Goal: Information Seeking & Learning: Check status

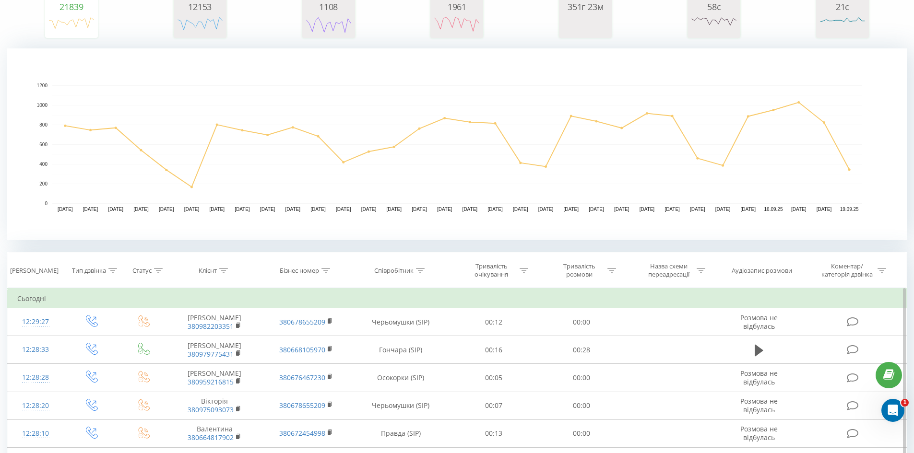
scroll to position [192, 0]
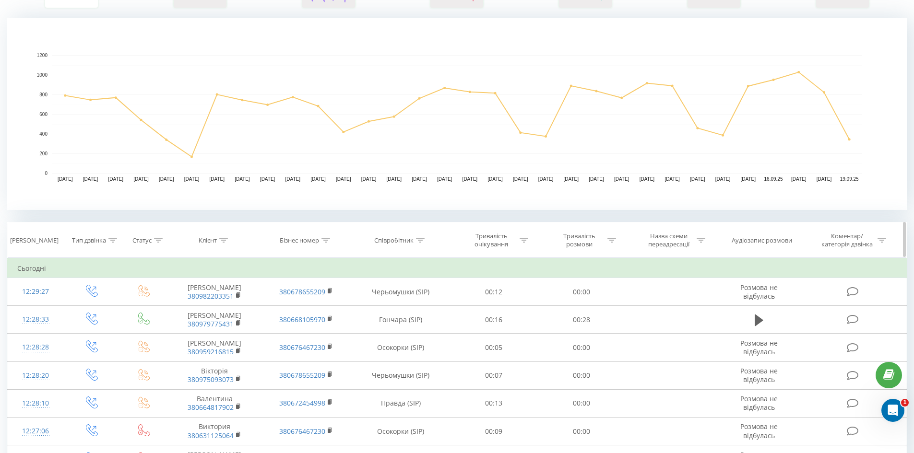
click at [422, 241] on icon at bounding box center [420, 240] width 9 height 5
click at [413, 309] on input "text" at bounding box center [400, 309] width 84 height 17
type input "три"
click at [412, 334] on span "OK" at bounding box center [421, 328] width 27 height 15
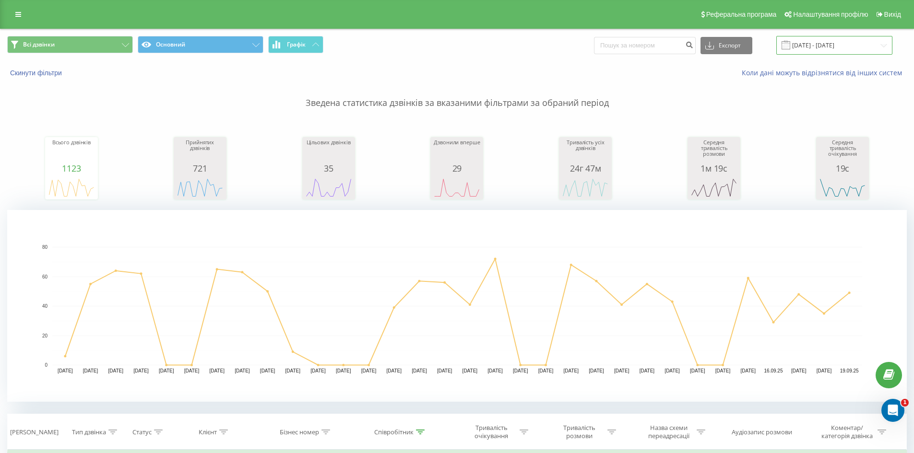
click at [847, 50] on input "[DATE] - [DATE]" at bounding box center [834, 45] width 116 height 19
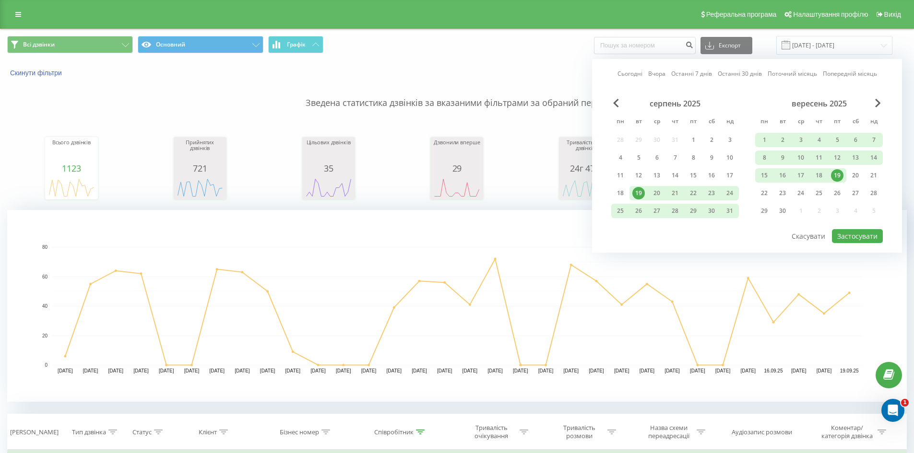
click at [836, 176] on div "19" at bounding box center [837, 175] width 12 height 12
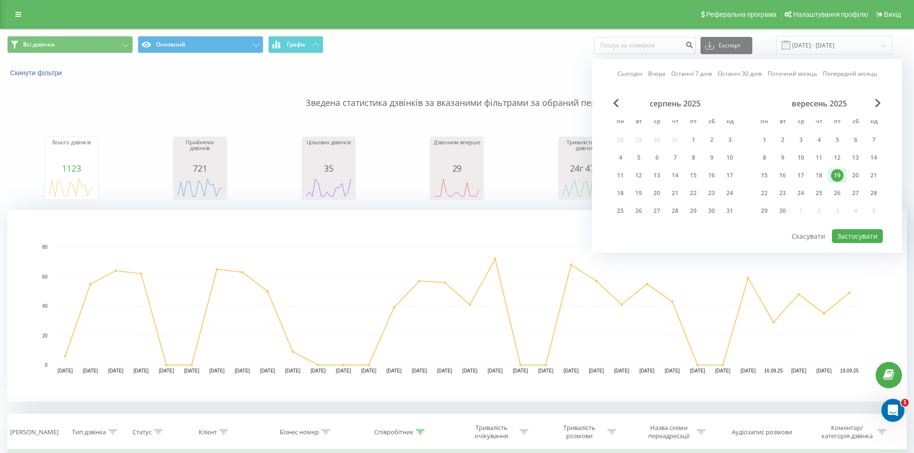
click at [836, 176] on div "19" at bounding box center [837, 175] width 12 height 12
click at [851, 236] on button "Застосувати" at bounding box center [857, 236] width 51 height 14
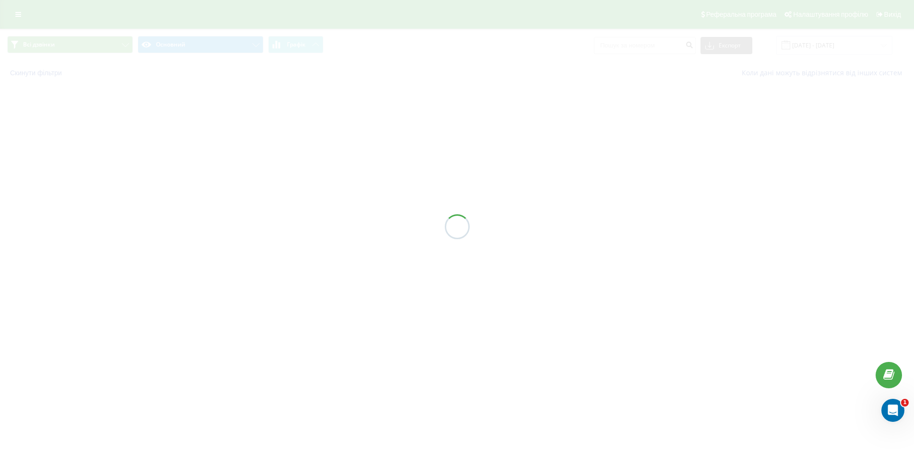
type input "[DATE] - [DATE]"
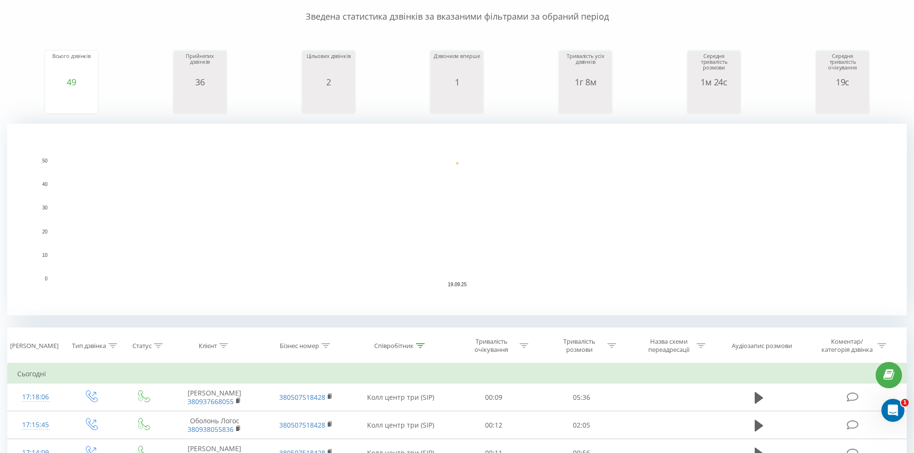
scroll to position [144, 0]
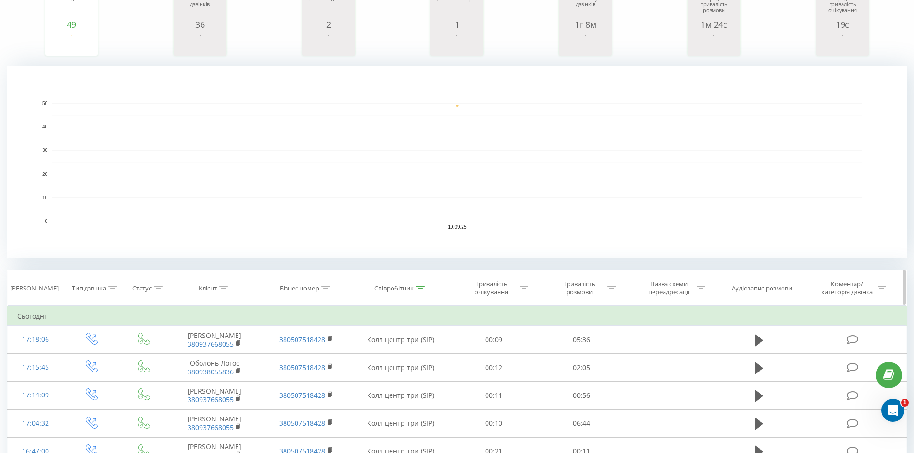
click at [423, 289] on icon at bounding box center [420, 288] width 9 height 5
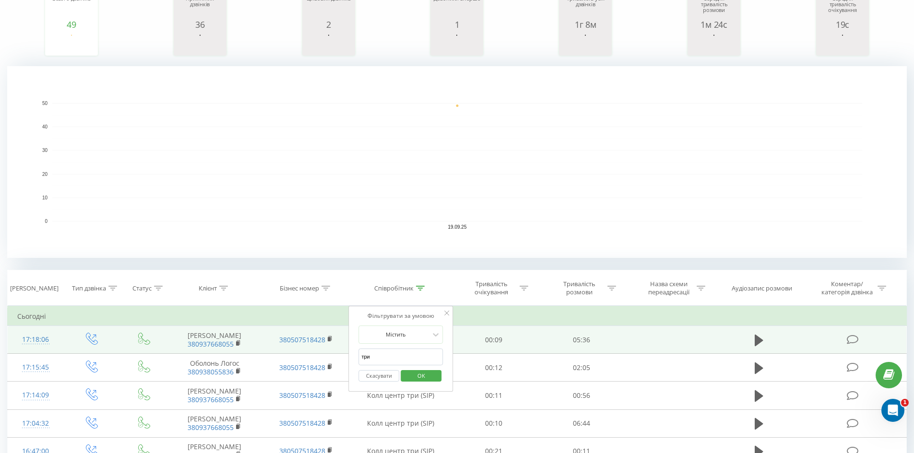
drag, startPoint x: 394, startPoint y: 357, endPoint x: 325, endPoint y: 348, distance: 69.7
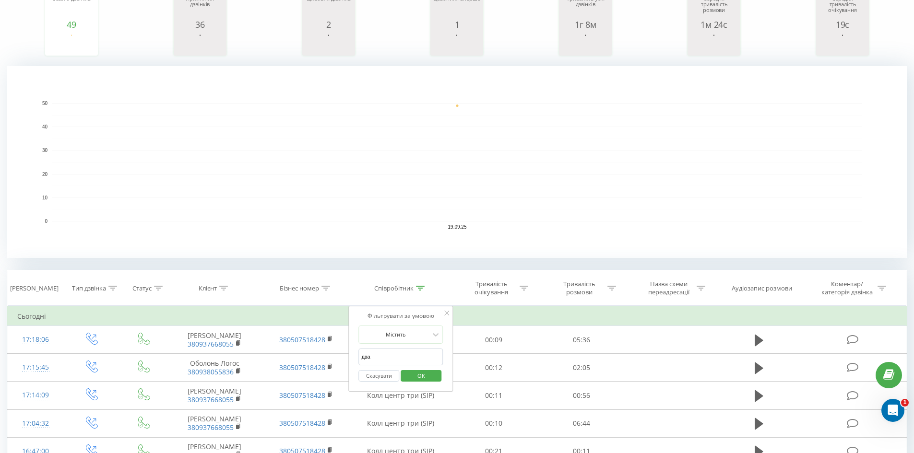
click at [424, 381] on span "OK" at bounding box center [421, 376] width 27 height 15
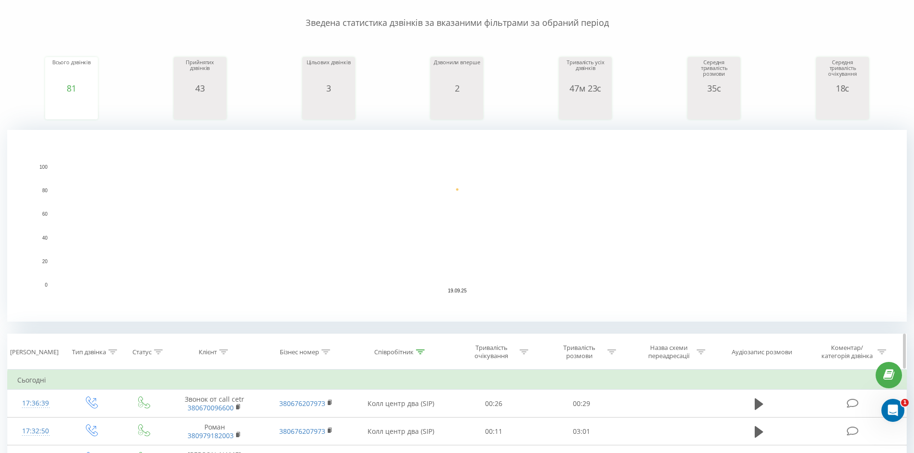
scroll to position [96, 0]
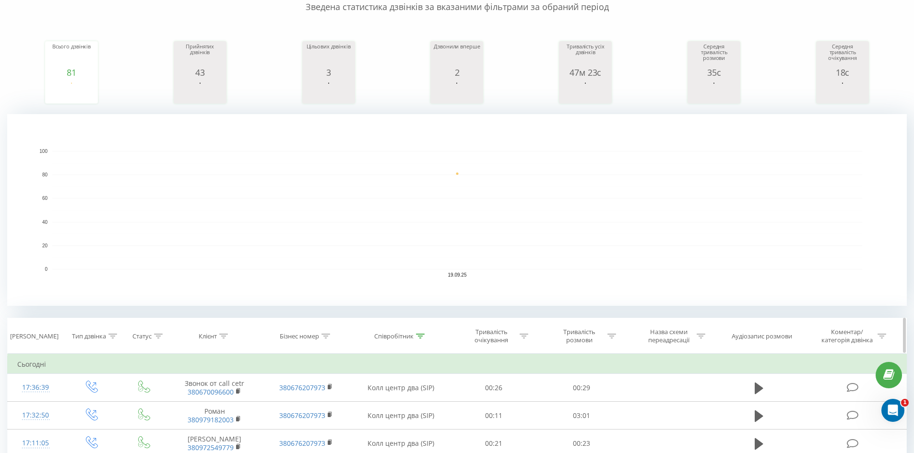
click at [425, 339] on div at bounding box center [420, 337] width 9 height 8
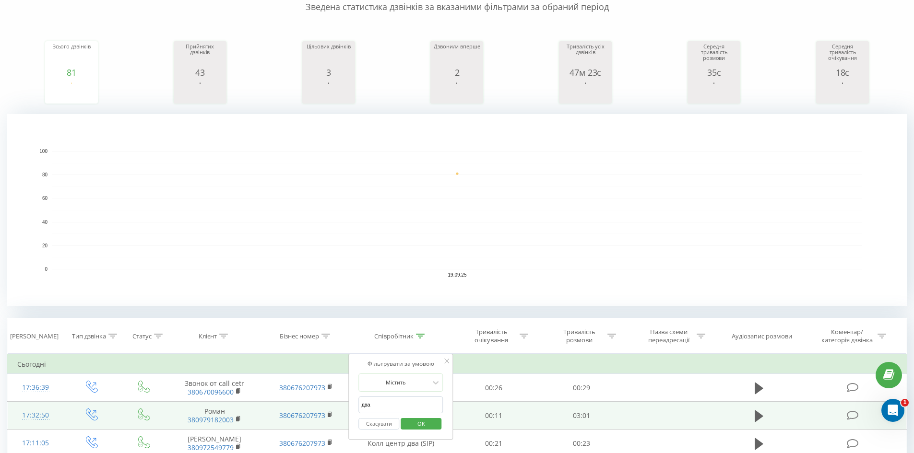
drag, startPoint x: 385, startPoint y: 403, endPoint x: 345, endPoint y: 403, distance: 40.3
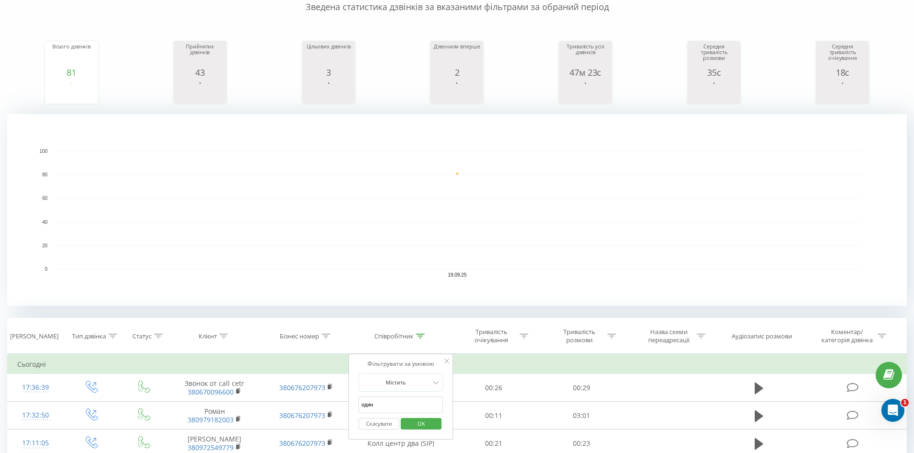
type input "один"
click at [439, 423] on button "OK" at bounding box center [421, 424] width 41 height 12
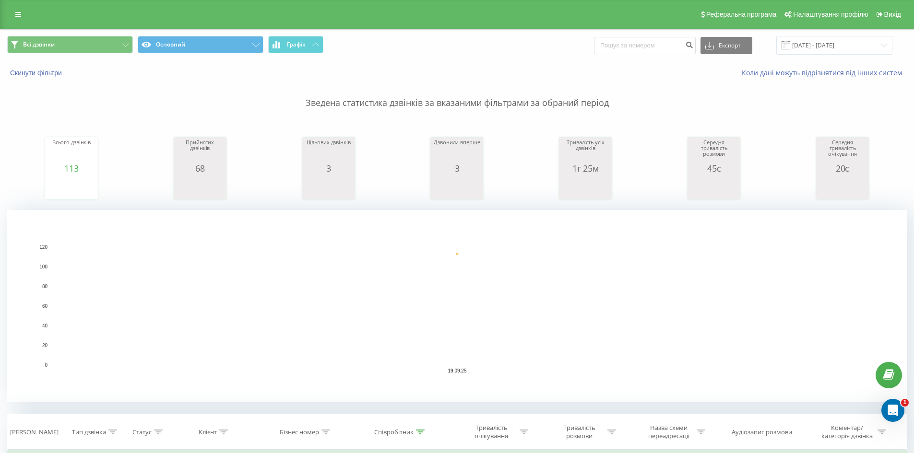
scroll to position [48, 0]
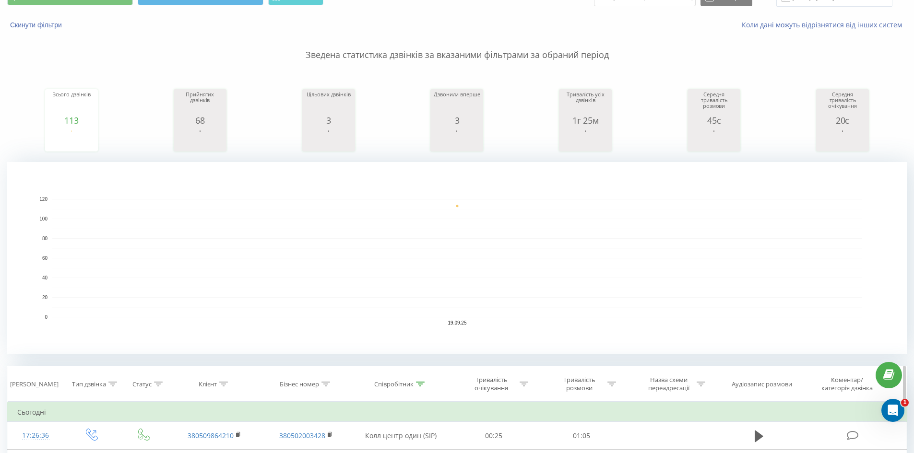
click at [421, 381] on div at bounding box center [420, 385] width 9 height 8
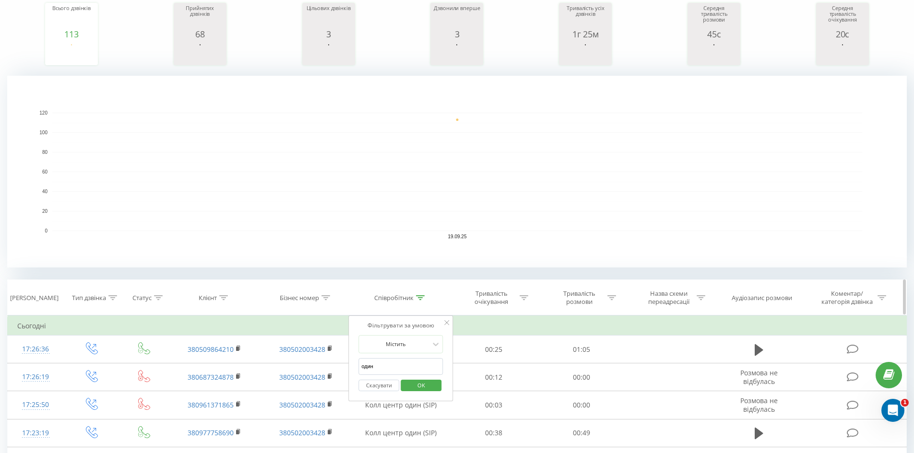
scroll to position [144, 0]
